Goal: Task Accomplishment & Management: Manage account settings

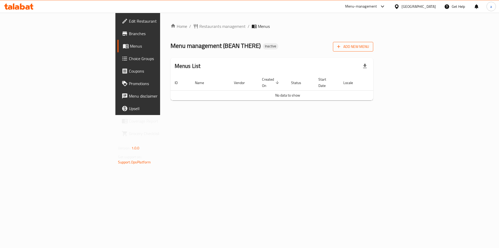
click at [341, 49] on icon "button" at bounding box center [338, 46] width 5 height 5
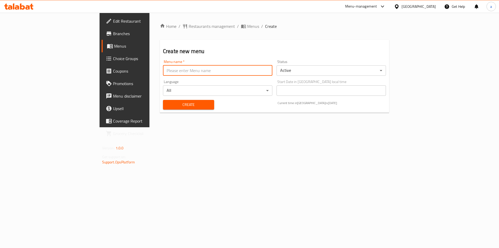
click at [184, 74] on input "text" at bounding box center [217, 70] width 109 height 10
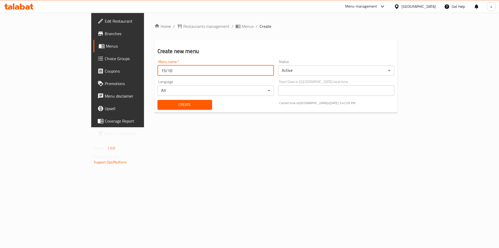
type input "15/10"
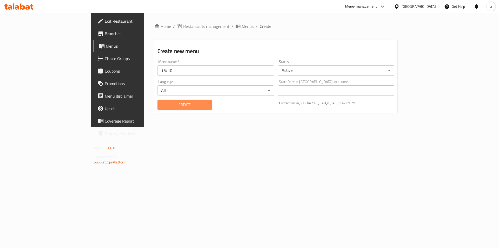
click at [171, 102] on span "Create" at bounding box center [185, 104] width 46 height 6
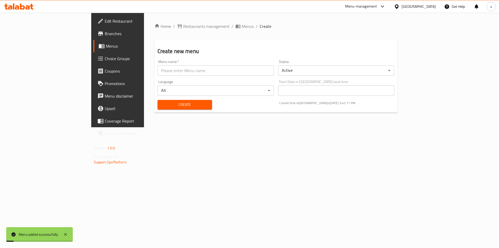
click at [178, 31] on div "Home / Restaurants management / Menus / Create Create new menu Menu name   * Me…" at bounding box center [275, 70] width 243 height 94
click at [242, 27] on span "Menus" at bounding box center [248, 26] width 12 height 6
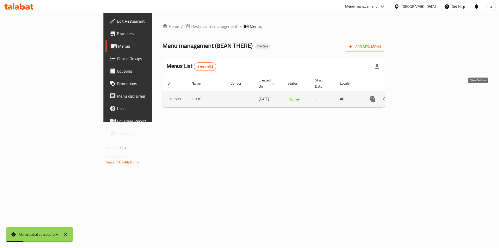
click at [412, 97] on icon "enhanced table" at bounding box center [410, 99] width 5 height 5
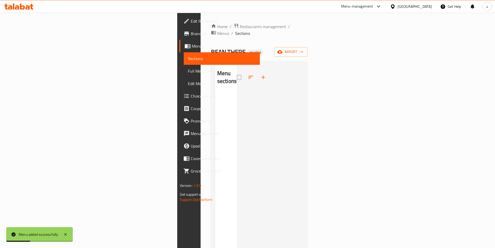
click at [308, 51] on div "Home / Restaurants management / Menus / Sections BEAN THERE Inactive import Men…" at bounding box center [259, 170] width 97 height 294
click at [303, 49] on span "import" at bounding box center [290, 52] width 25 height 6
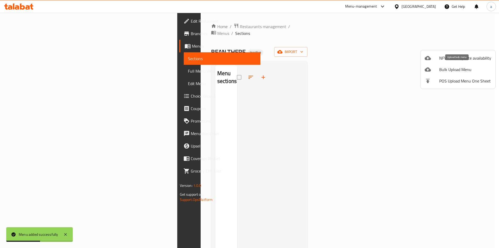
click at [442, 67] on span "Bulk Upload Menu" at bounding box center [465, 69] width 52 height 6
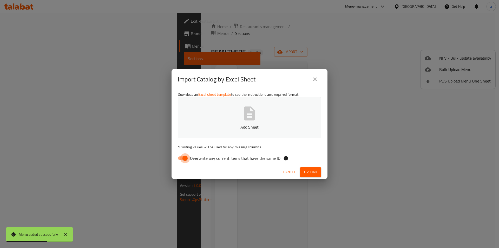
click at [180, 158] on input "Overwrite any current items that have the same ID." at bounding box center [185, 158] width 30 height 10
checkbox input "false"
click at [247, 117] on icon "button" at bounding box center [249, 113] width 11 height 14
click at [312, 171] on span "Upload" at bounding box center [310, 172] width 13 height 6
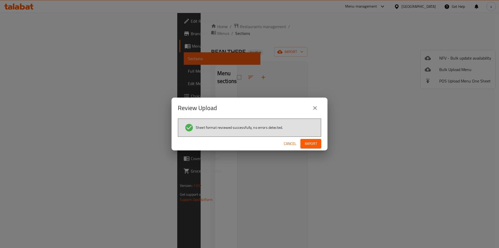
click at [315, 139] on button "Import" at bounding box center [310, 144] width 21 height 10
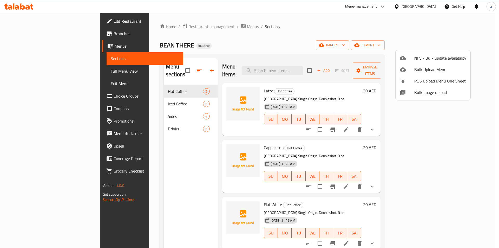
click at [38, 67] on div at bounding box center [249, 124] width 499 height 248
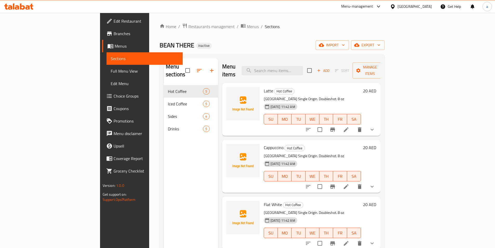
click at [106, 75] on link "Full Menu View" at bounding box center [144, 71] width 76 height 12
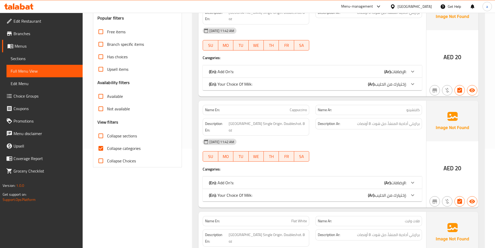
scroll to position [156, 0]
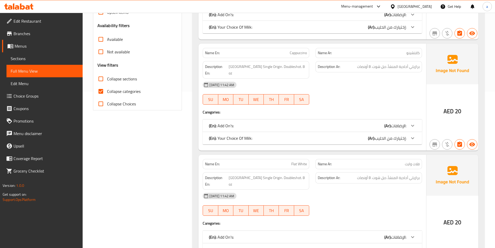
click at [115, 94] on span "Collapse categories" at bounding box center [124, 91] width 34 height 6
click at [107, 95] on input "Collapse categories" at bounding box center [101, 91] width 12 height 12
checkbox input "false"
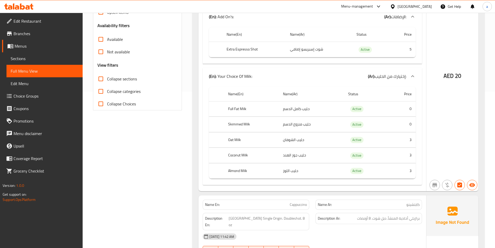
scroll to position [130, 0]
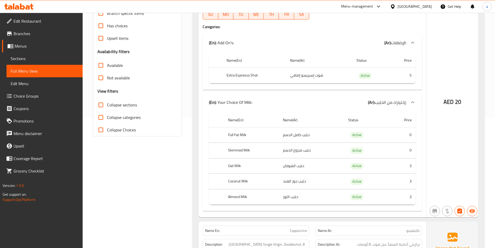
click at [297, 131] on td "حليب كامل الدسم" at bounding box center [311, 134] width 65 height 15
click at [292, 149] on td "حليب منزوع الدسم" at bounding box center [311, 150] width 65 height 15
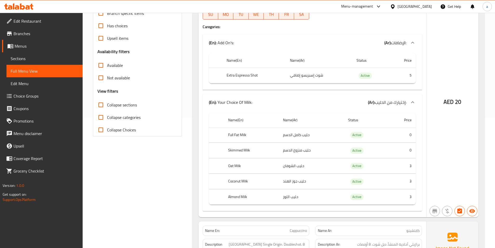
click at [293, 145] on td "حليب منزوع الدسم" at bounding box center [311, 150] width 65 height 15
click at [229, 143] on th "Skimmed Milk" at bounding box center [251, 150] width 55 height 15
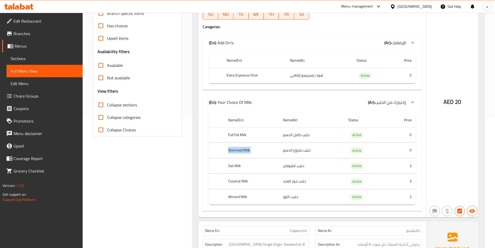
click at [229, 143] on th "Skimmed Milk" at bounding box center [251, 150] width 55 height 15
copy th "Skimmed Milk"
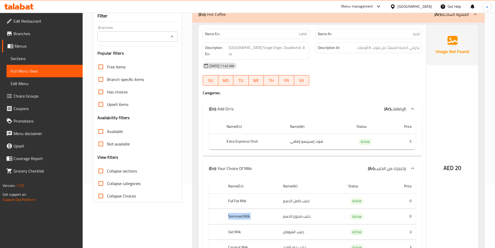
scroll to position [26, 0]
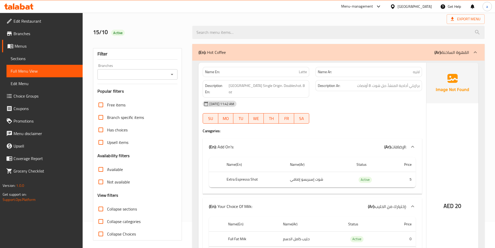
click at [217, 81] on div "Description En: [GEOGRAPHIC_DATA] Single Origin. Doubleshot. 8 oz" at bounding box center [256, 88] width 106 height 17
click at [256, 89] on div "Description En: [GEOGRAPHIC_DATA] Single Origin. Doubleshot. 8 oz" at bounding box center [256, 88] width 106 height 17
click at [254, 82] on span "[GEOGRAPHIC_DATA] Single Origin. Doubleshot. 8 oz" at bounding box center [268, 88] width 78 height 13
click at [252, 86] on span "[GEOGRAPHIC_DATA] Single Origin. Doubleshot. 8 oz" at bounding box center [268, 88] width 78 height 13
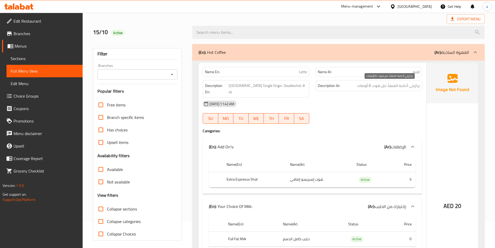
click at [419, 85] on span "برازيلي أحادية المنشأ. دبل شوت. 8 أونصات" at bounding box center [388, 85] width 63 height 6
click at [406, 88] on span "برازيلي أحادية المنشأ. دبل شوت. 8 أونصات" at bounding box center [388, 85] width 63 height 6
click at [267, 86] on span "[GEOGRAPHIC_DATA] Single Origin. Doubleshot. 8 oz" at bounding box center [268, 88] width 78 height 13
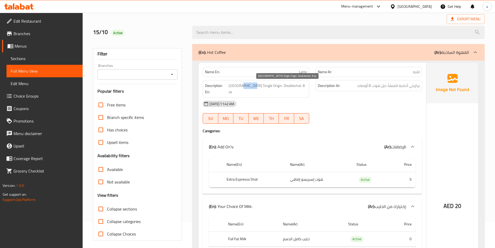
click at [267, 86] on span "[GEOGRAPHIC_DATA] Single Origin. Doubleshot. 8 oz" at bounding box center [268, 88] width 78 height 13
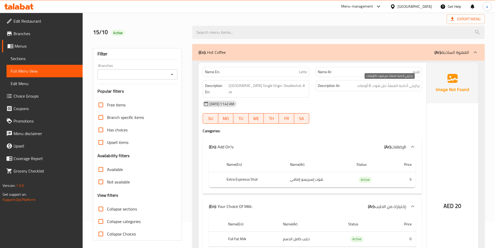
click at [390, 83] on span "برازيلي أحادية المنشأ. دبل شوت. 8 أونصات" at bounding box center [388, 85] width 63 height 6
click at [278, 86] on span "[GEOGRAPHIC_DATA] Single Origin. Doubleshot. 8 oz" at bounding box center [268, 88] width 78 height 13
click at [290, 86] on span "[GEOGRAPHIC_DATA] Single Origin. Doubleshot. 8 oz" at bounding box center [268, 88] width 78 height 13
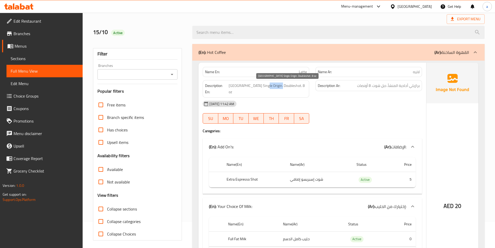
click at [290, 86] on span "[GEOGRAPHIC_DATA] Single Origin. Doubleshot. 8 oz" at bounding box center [268, 88] width 78 height 13
click at [386, 88] on span "برازيلي أحادية المنشأ. دبل شوت. 8 أونصات" at bounding box center [388, 85] width 63 height 6
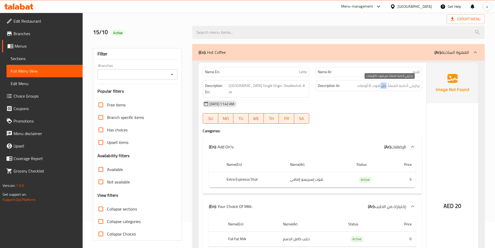
click at [386, 88] on span "برازيلي أحادية المنشأ. دبل شوت. 8 أونصات" at bounding box center [388, 85] width 63 height 6
click at [321, 83] on strong "Description Ar:" at bounding box center [329, 85] width 22 height 6
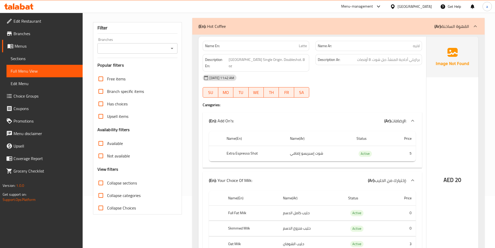
scroll to position [78, 0]
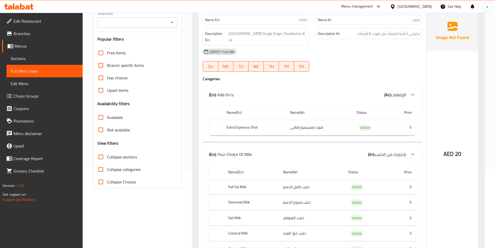
click at [378, 120] on td "Active" at bounding box center [371, 127] width 38 height 15
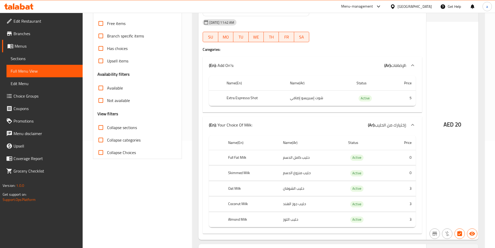
scroll to position [156, 0]
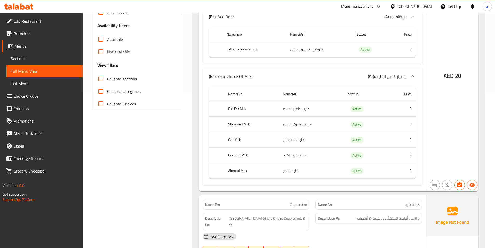
click at [234, 132] on th "Oat Milk" at bounding box center [251, 139] width 55 height 15
click at [276, 134] on th "Oat Milk" at bounding box center [251, 139] width 55 height 15
click at [286, 132] on td "حليب الشوفان" at bounding box center [311, 139] width 65 height 15
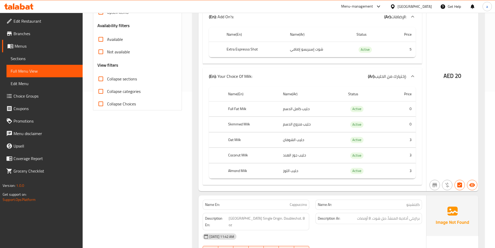
click at [234, 148] on th "Coconut Milk" at bounding box center [251, 155] width 55 height 15
click at [285, 150] on td "حليب جوز الهند" at bounding box center [311, 155] width 65 height 15
click at [280, 165] on td "حليب اللوز" at bounding box center [311, 170] width 65 height 15
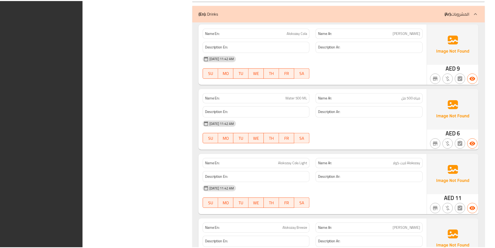
scroll to position [2802, 0]
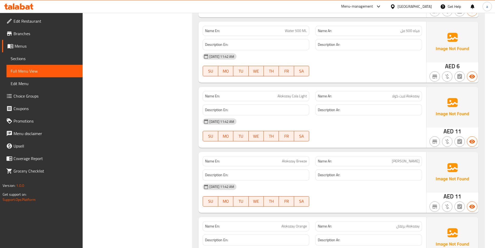
click at [295, 91] on div "Name En: Alokozay Cola Light" at bounding box center [256, 96] width 106 height 10
click at [294, 93] on span "Alokozay Cola Light" at bounding box center [291, 95] width 29 height 5
click at [289, 95] on div "Name En: Alokozay Cola Light Name Ar: Alokozay لايت كولا Description En: Descri…" at bounding box center [312, 117] width 228 height 61
click at [291, 158] on span "Alokozay Breeze" at bounding box center [294, 160] width 25 height 5
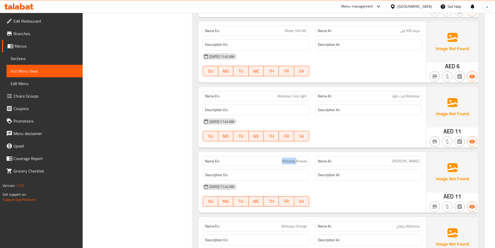
click at [291, 158] on span "Alokozay Breeze" at bounding box center [294, 160] width 25 height 5
click at [360, 158] on p "Name Ar: [PERSON_NAME]" at bounding box center [369, 160] width 102 height 5
click at [397, 158] on p "Name Ar: [PERSON_NAME]" at bounding box center [369, 160] width 102 height 5
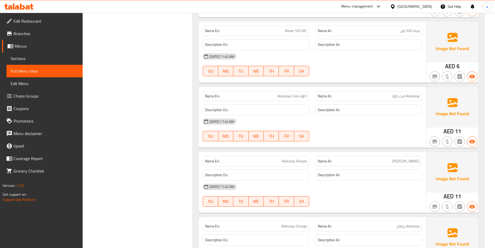
click at [397, 158] on p "Name Ar: [PERSON_NAME]" at bounding box center [369, 160] width 102 height 5
click at [400, 158] on span "[PERSON_NAME]" at bounding box center [406, 160] width 28 height 5
click at [297, 223] on span "Alokozay Orange" at bounding box center [293, 225] width 25 height 5
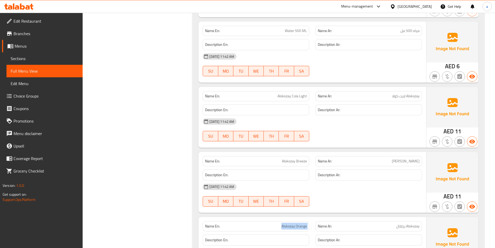
click at [297, 223] on span "Alokozay Orange" at bounding box center [293, 225] width 25 height 5
click at [342, 223] on p "Name Ar: [PERSON_NAME]" at bounding box center [369, 225] width 102 height 5
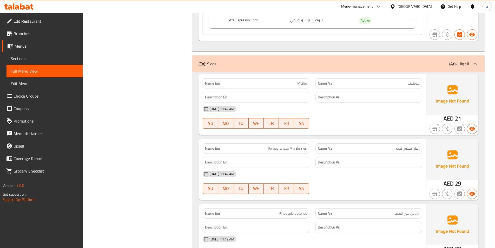
scroll to position [2386, 0]
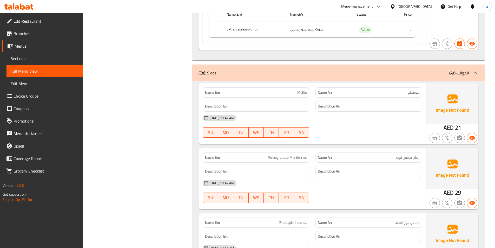
click at [331, 111] on div "[DATE] 11:42 AM SU MO TU WE TH FR SA" at bounding box center [311, 125] width 225 height 29
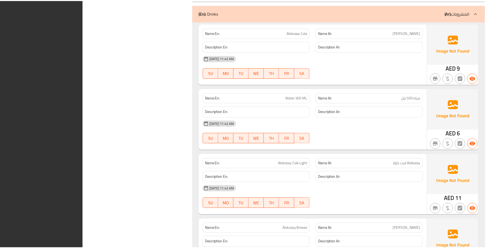
scroll to position [2802, 0]
